Goal: Task Accomplishment & Management: Manage account settings

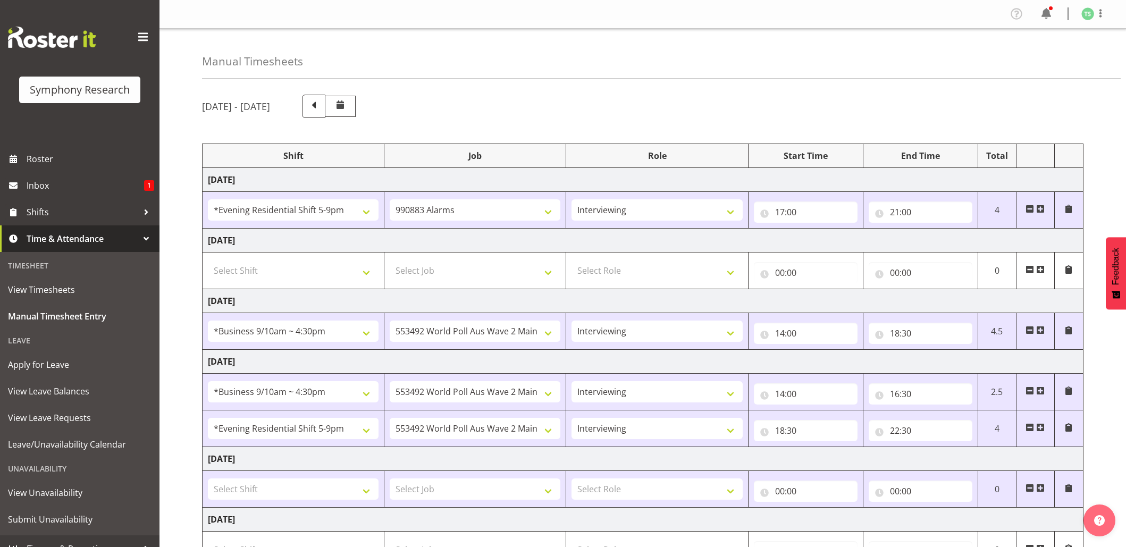
select select "48116"
select select "10420"
select select "47"
select select "26078"
select select "10499"
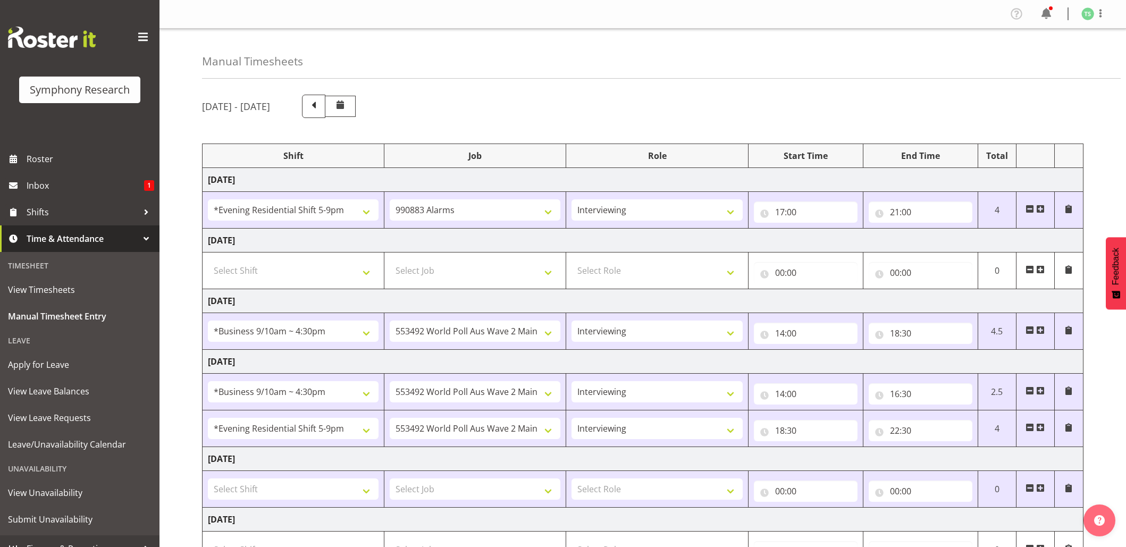
select select "47"
select select "26078"
select select "10499"
select select "47"
select select "48116"
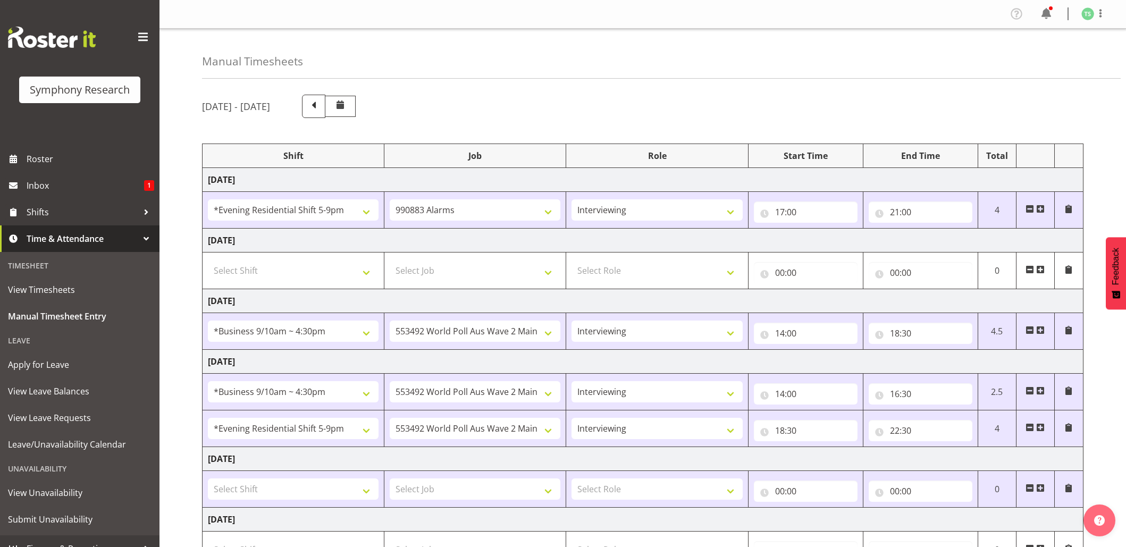
select select "10499"
select select "47"
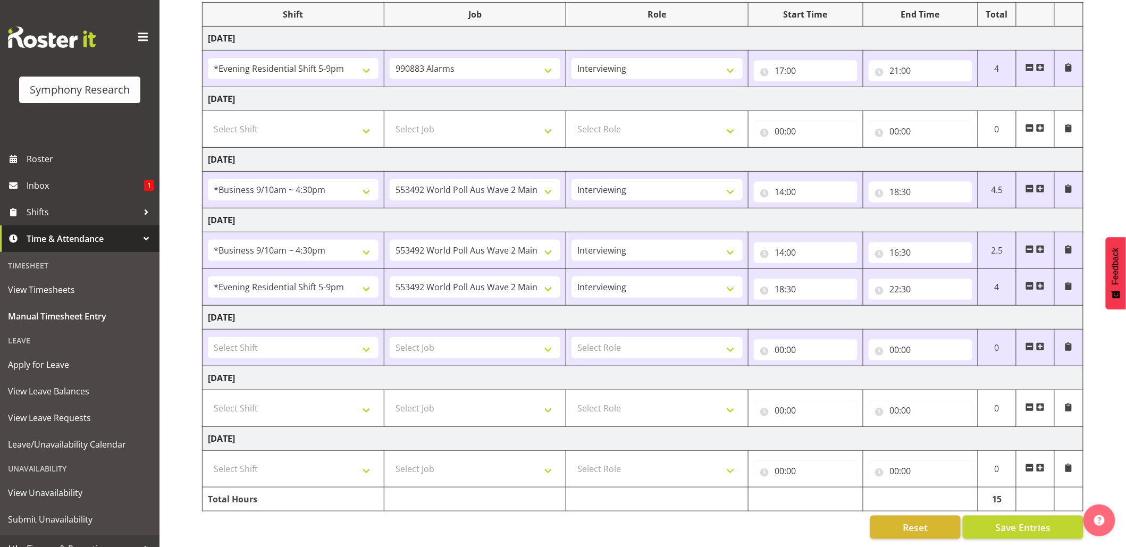
scroll to position [156, 0]
click at [898, 279] on input "22:30" at bounding box center [921, 289] width 104 height 21
click at [941, 306] on select "00 01 02 03 04 05 06 07 08 09 10 11 12 13 14 15 16 17 18 19 20 21 22 23" at bounding box center [942, 316] width 24 height 21
click at [951, 306] on select "00 01 02 03 04 05 06 07 08 09 10 11 12 13 14 15 16 17 18 19 20 21 22 23" at bounding box center [942, 316] width 24 height 21
click at [942, 306] on select "00 01 02 03 04 05 06 07 08 09 10 11 12 13 14 15 16 17 18 19 20 21 22 23" at bounding box center [942, 316] width 24 height 21
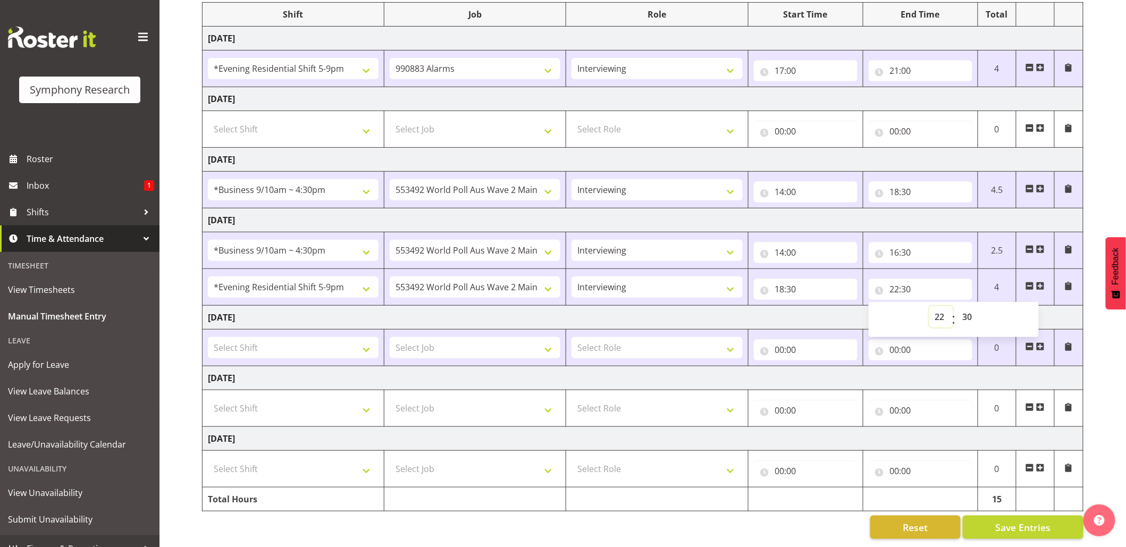
select select "23"
click at [930, 306] on select "00 01 02 03 04 05 06 07 08 09 10 11 12 13 14 15 16 17 18 19 20 21 22 23" at bounding box center [942, 316] width 24 height 21
type input "23:30"
click at [910, 279] on input "23:30" at bounding box center [921, 289] width 104 height 21
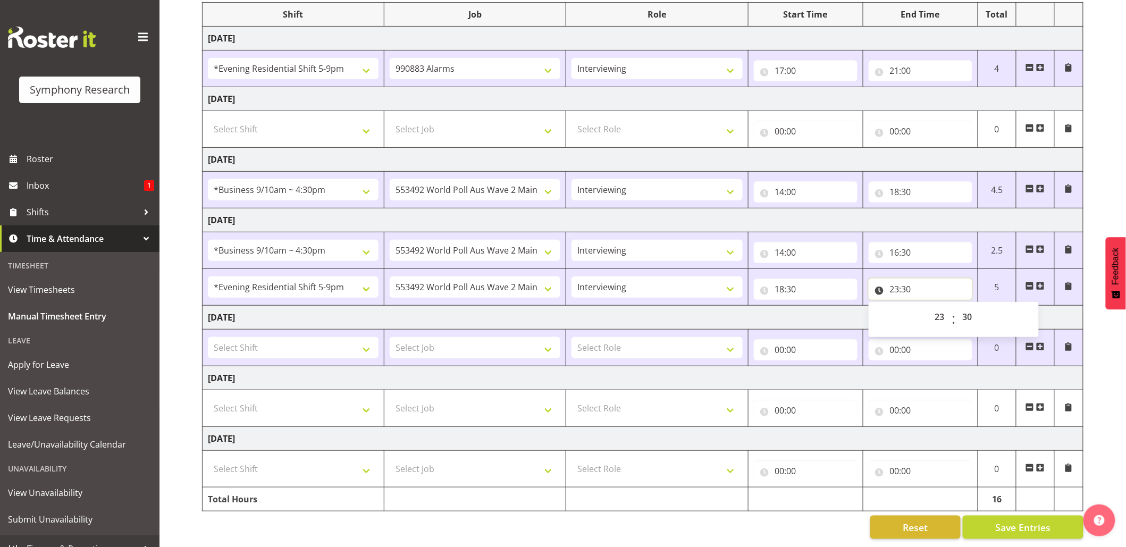
click at [914, 279] on input "23:30" at bounding box center [921, 289] width 104 height 21
click at [907, 279] on input "23:30" at bounding box center [921, 289] width 104 height 21
click at [962, 306] on select "00 01 02 03 04 05 06 07 08 09 10 11 12 13 14 15 16 17 18 19 20 21 22 23 24 25 2…" at bounding box center [969, 316] width 24 height 21
select select "0"
click at [957, 306] on select "00 01 02 03 04 05 06 07 08 09 10 11 12 13 14 15 16 17 18 19 20 21 22 23 24 25 2…" at bounding box center [969, 316] width 24 height 21
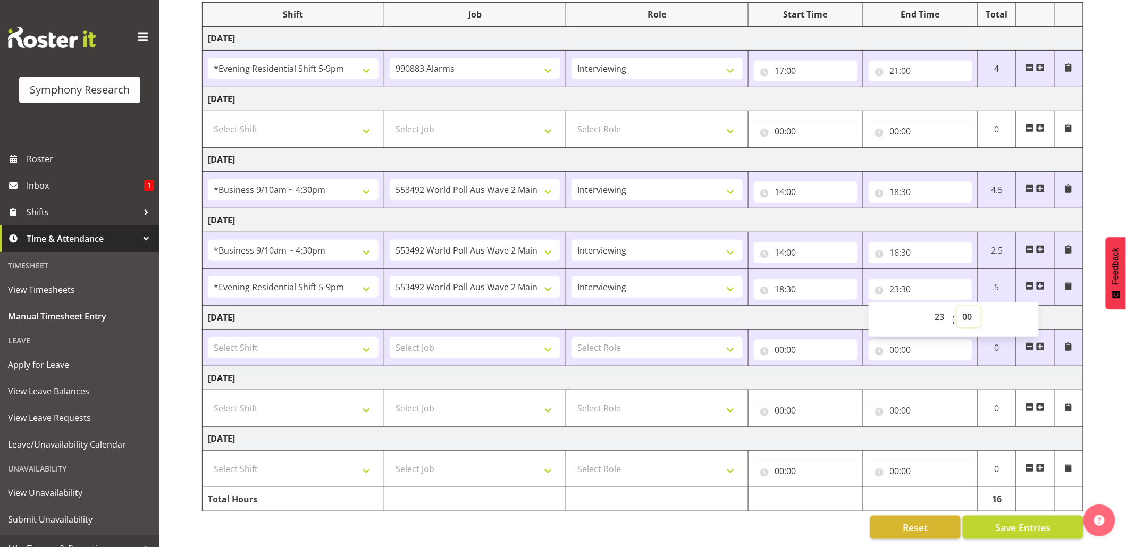
type input "23:00"
click at [1022, 521] on span "Save Entries" at bounding box center [1022, 528] width 55 height 14
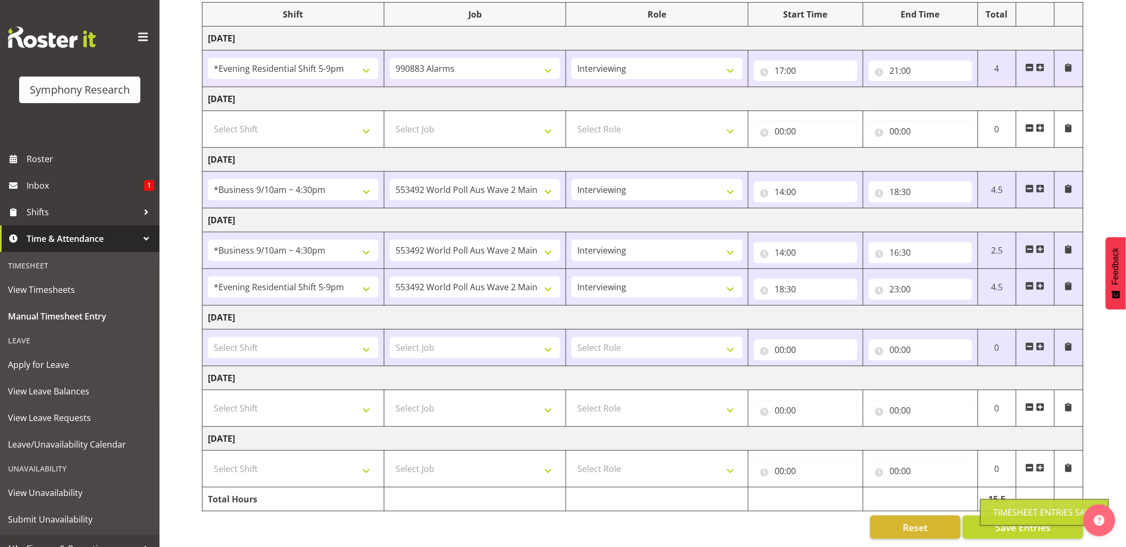
click at [1011, 509] on div "Timesheet Entries Save" at bounding box center [1045, 512] width 102 height 13
click at [1018, 510] on div "Timesheet Entries Save" at bounding box center [1045, 512] width 102 height 13
click at [1020, 521] on span "Save Entries" at bounding box center [1022, 528] width 55 height 14
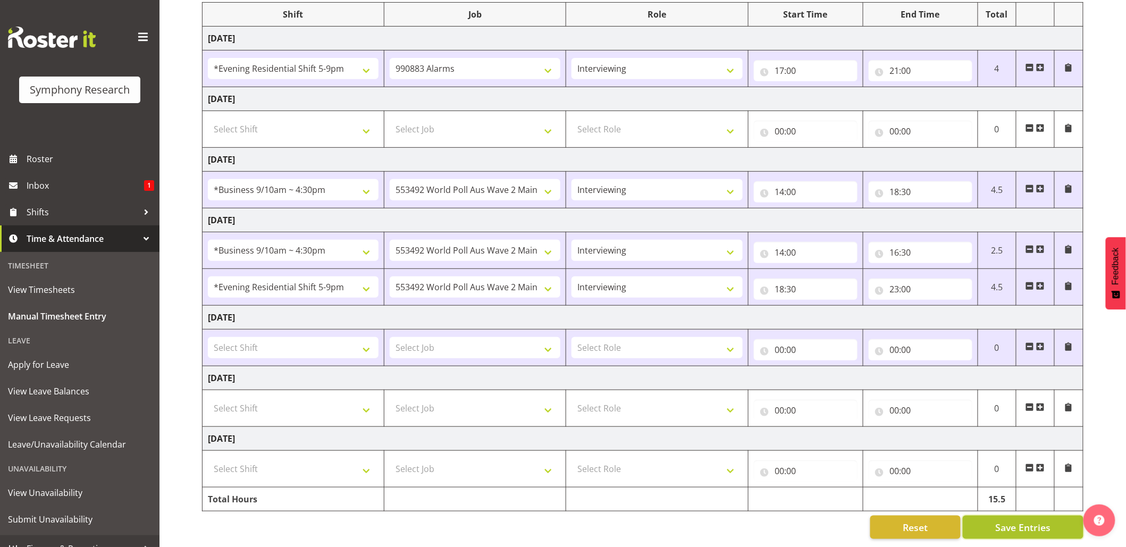
click at [1001, 516] on button "Save Entries" at bounding box center [1023, 527] width 121 height 23
click at [1012, 406] on body "Symphony Research Roster Inbox 1 Shifts Time & Attendance Timesheet View Timesh…" at bounding box center [563, 132] width 1126 height 547
click at [1032, 521] on span "Save Entries" at bounding box center [1022, 528] width 55 height 14
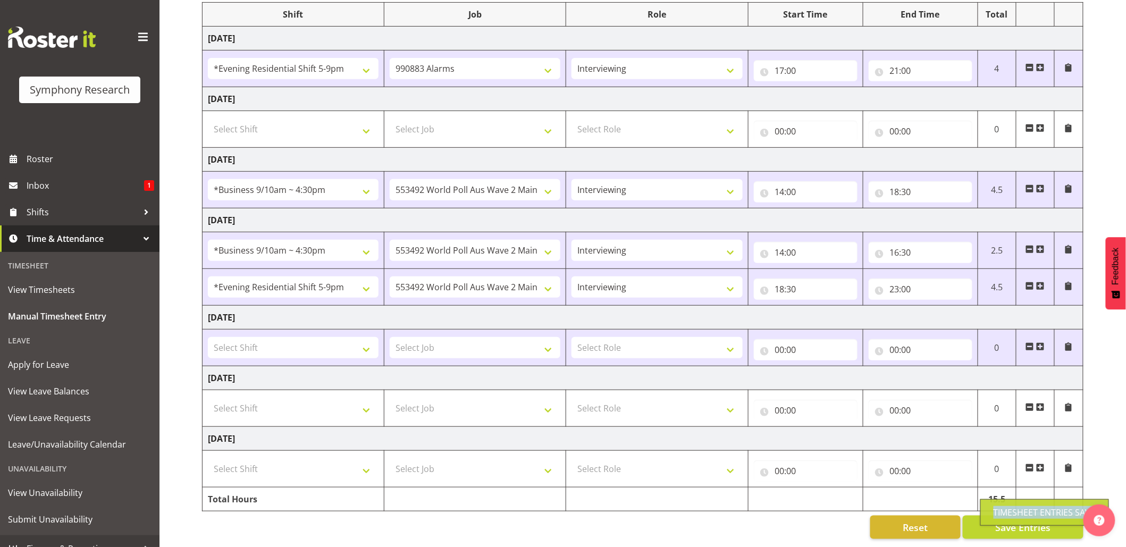
drag, startPoint x: 1032, startPoint y: 512, endPoint x: 1011, endPoint y: 495, distance: 26.4
click at [1032, 512] on div "Timesheet Entries Save" at bounding box center [1045, 512] width 102 height 13
click at [49, 210] on span "Shifts" at bounding box center [83, 212] width 112 height 16
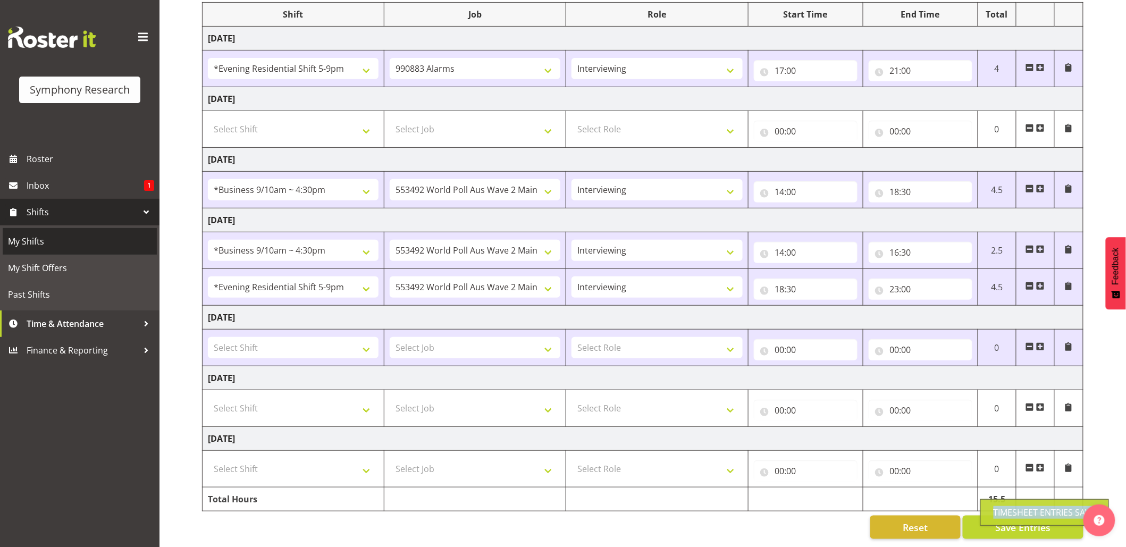
click at [41, 236] on span "My Shifts" at bounding box center [80, 241] width 144 height 16
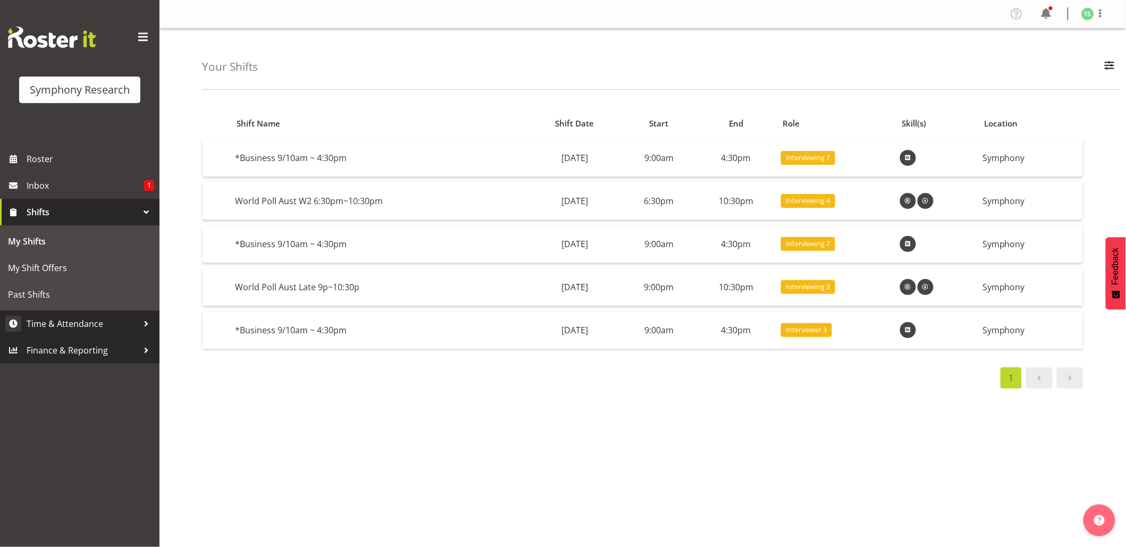
click at [56, 329] on span "Time & Attendance" at bounding box center [83, 324] width 112 height 16
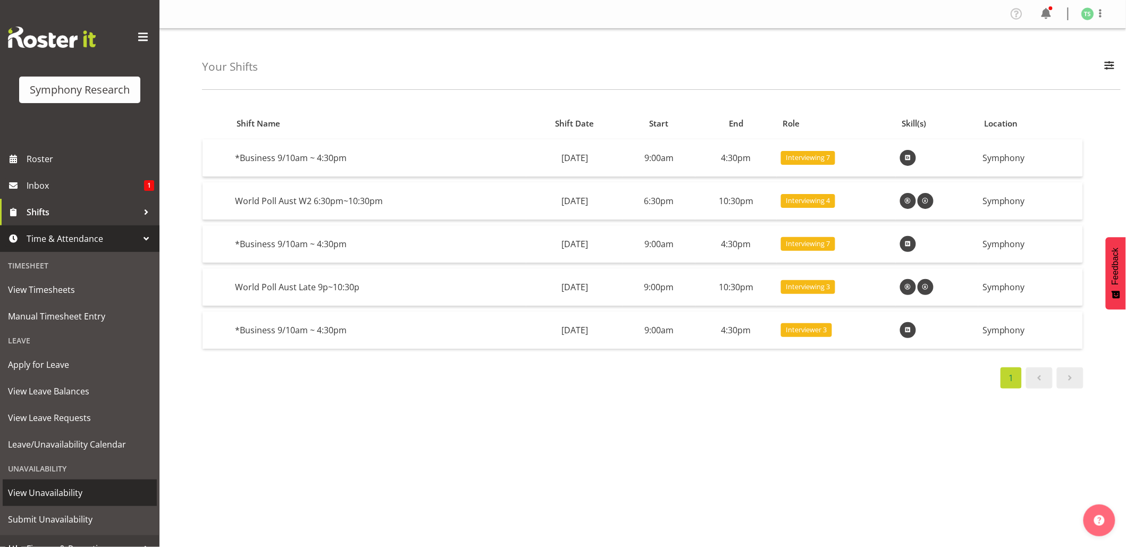
click at [49, 496] on span "View Unavailability" at bounding box center [80, 493] width 144 height 16
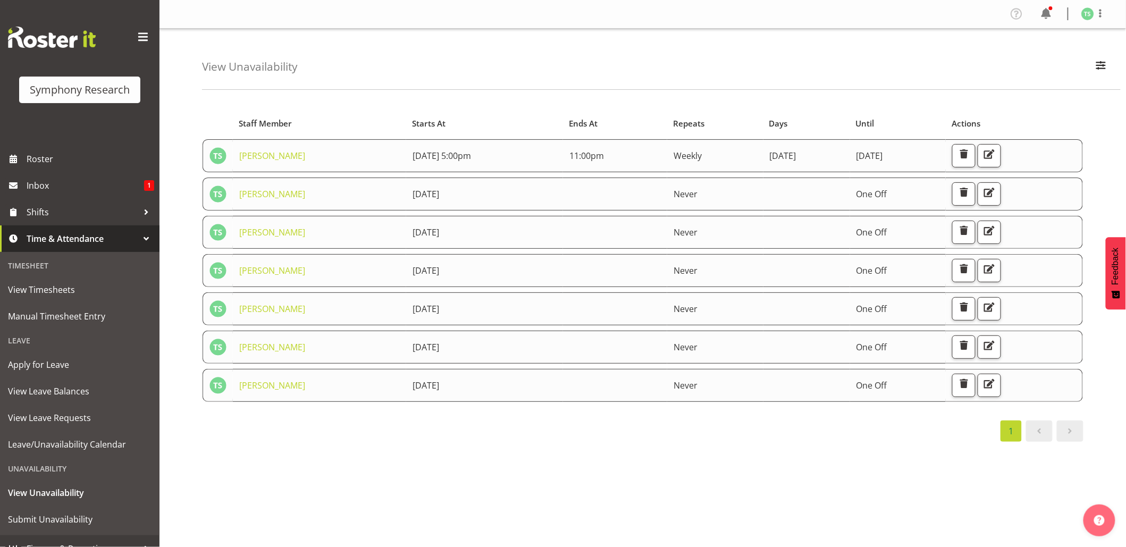
click at [413, 303] on span "[DATE]" at bounding box center [426, 309] width 27 height 12
